Goal: Navigation & Orientation: Understand site structure

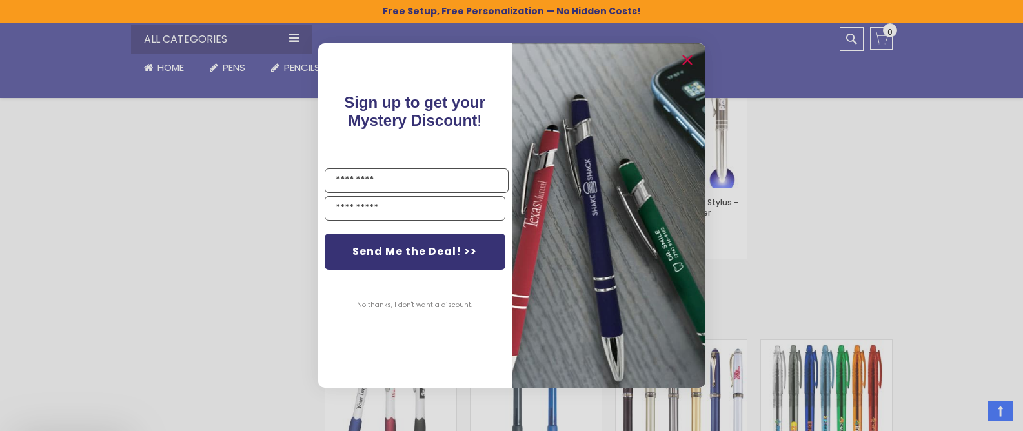
scroll to position [2213, 0]
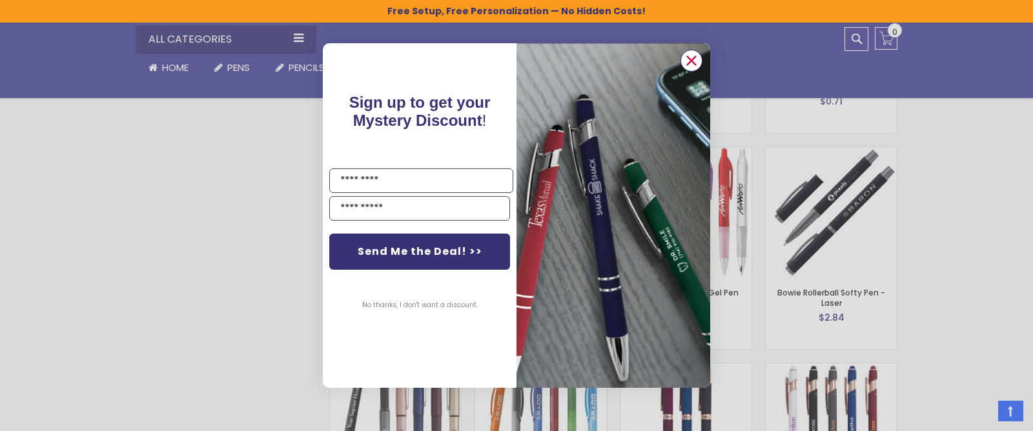
click at [692, 59] on icon "Close dialog" at bounding box center [692, 61] width 8 height 8
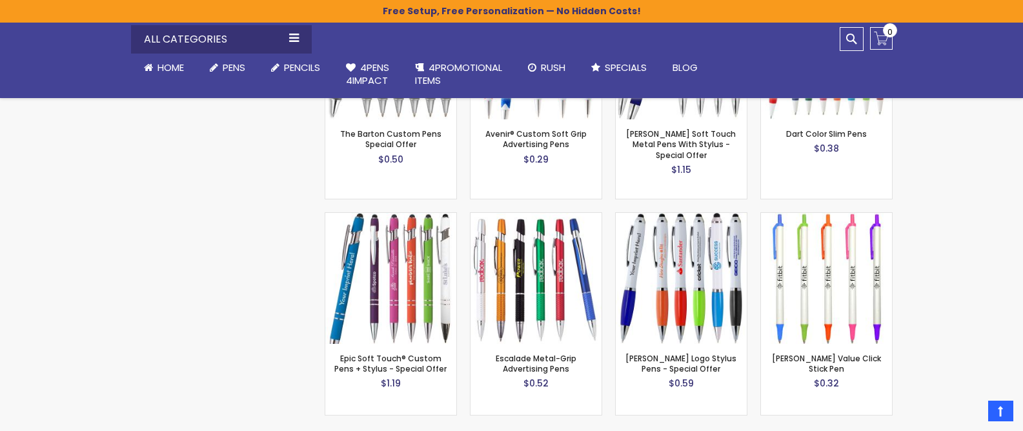
scroll to position [860, 0]
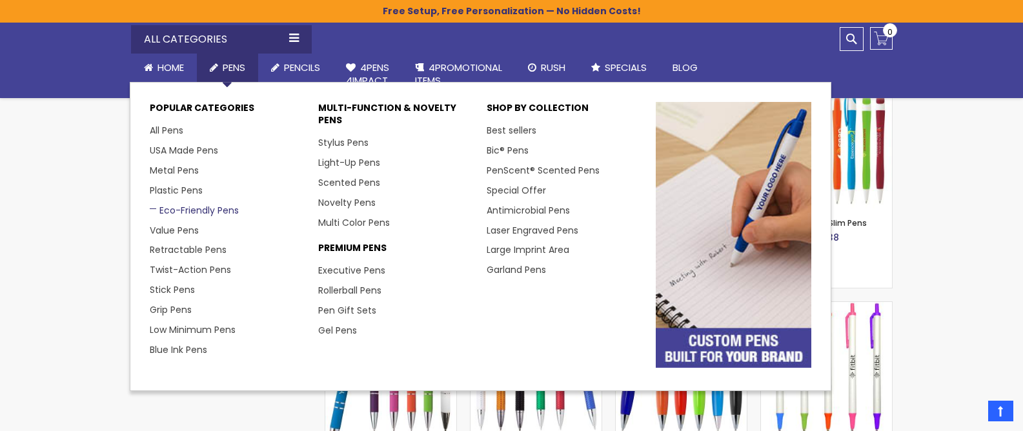
click at [215, 209] on link "Eco-Friendly Pens" at bounding box center [194, 210] width 89 height 13
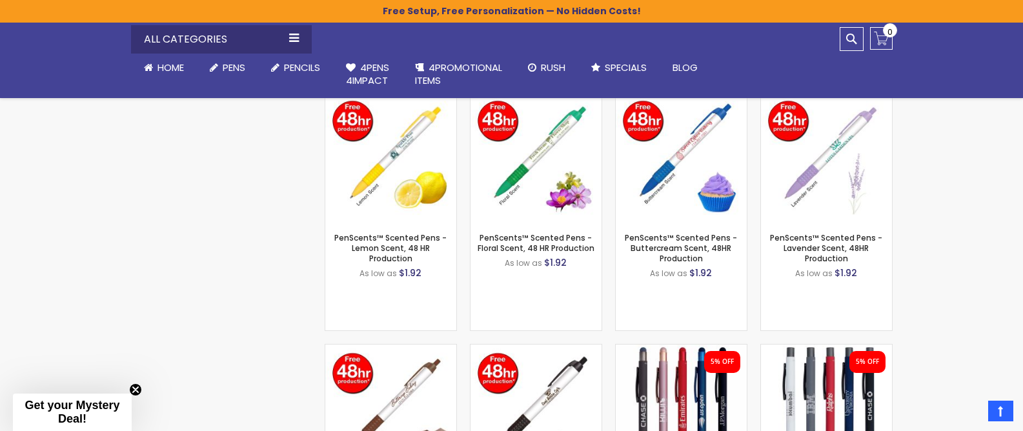
scroll to position [961, 0]
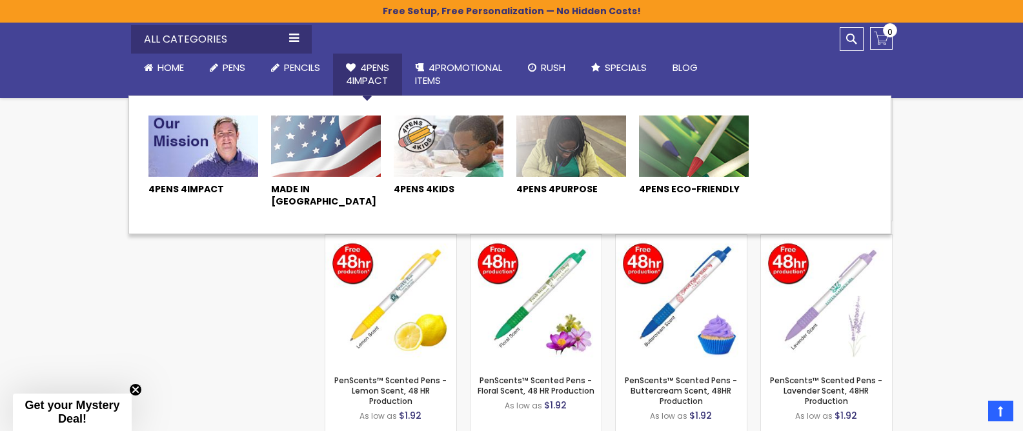
click at [383, 68] on span "4Pens 4impact" at bounding box center [367, 74] width 43 height 26
